Goal: Task Accomplishment & Management: Use online tool/utility

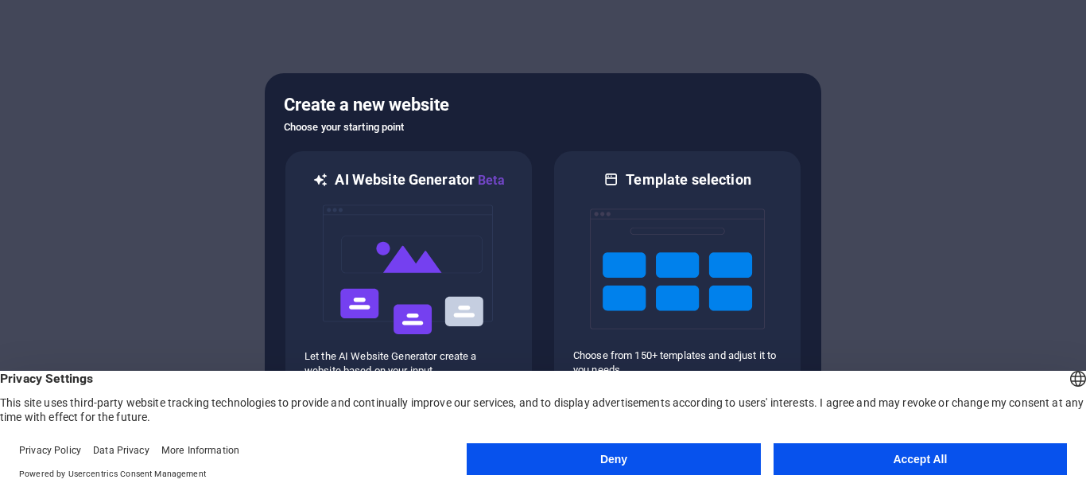
click at [820, 455] on button "Accept All" at bounding box center [920, 459] width 293 height 32
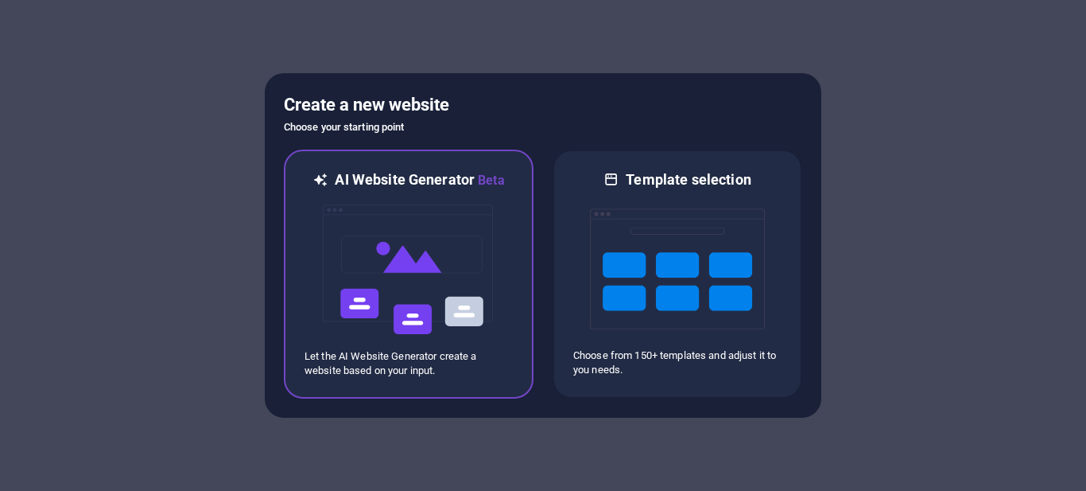
click at [391, 267] on img at bounding box center [408, 269] width 175 height 159
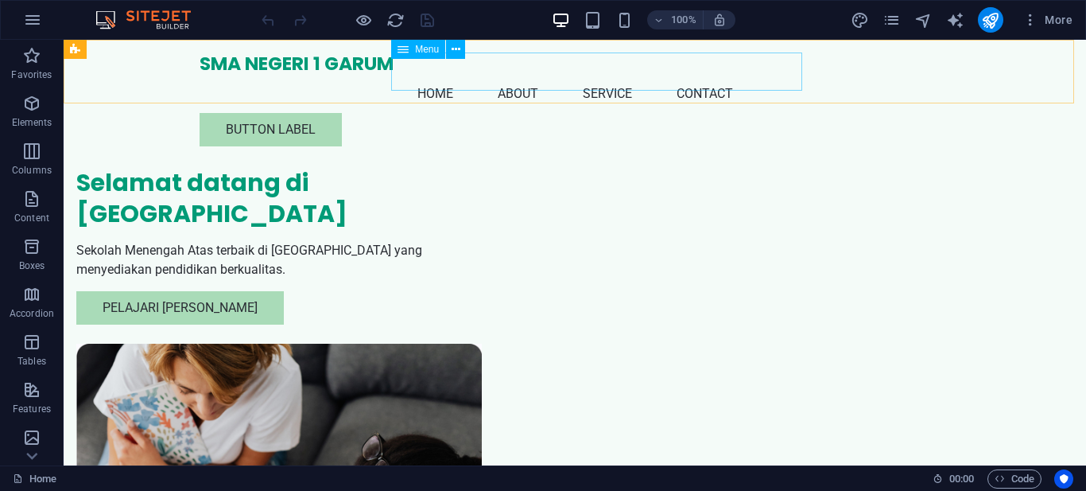
click at [456, 75] on nav "Home About Service Contact" at bounding box center [575, 94] width 751 height 38
click at [458, 75] on nav "Home About Service Contact" at bounding box center [575, 94] width 751 height 38
select select
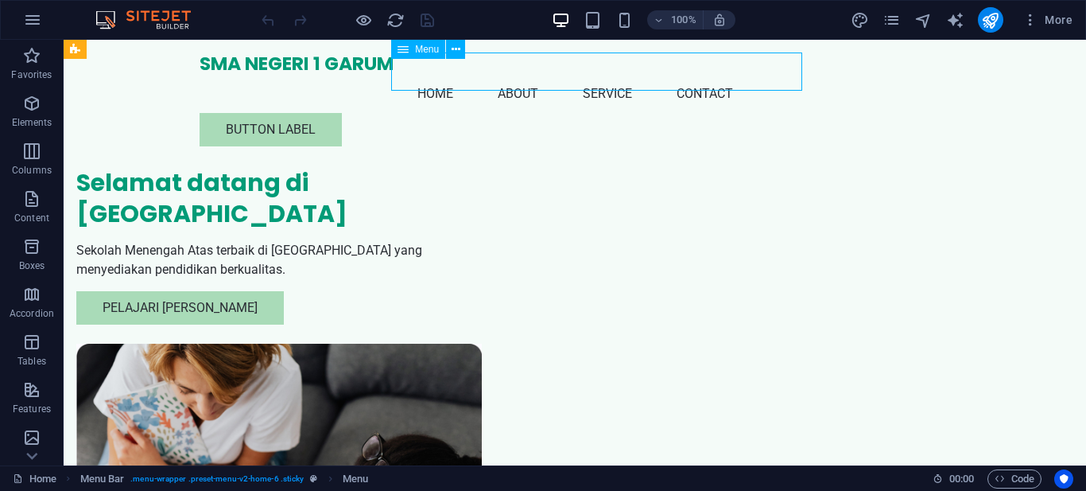
select select
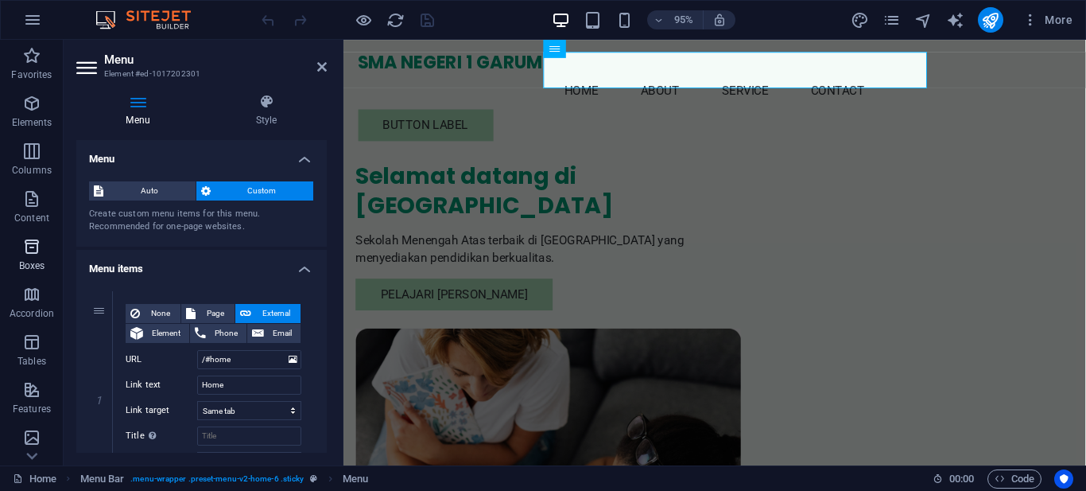
click at [36, 239] on icon "button" at bounding box center [31, 246] width 19 height 19
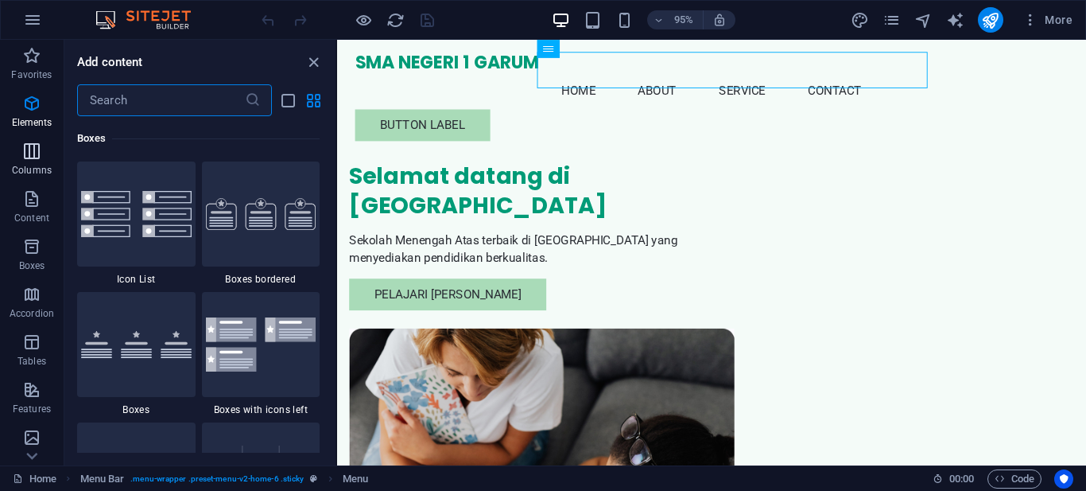
scroll to position [4387, 0]
